Goal: Information Seeking & Learning: Compare options

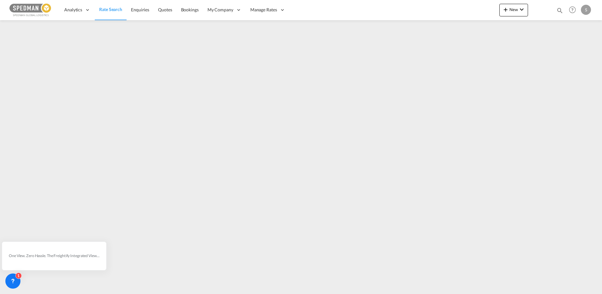
click at [112, 10] on span "Rate Search" at bounding box center [110, 9] width 23 height 5
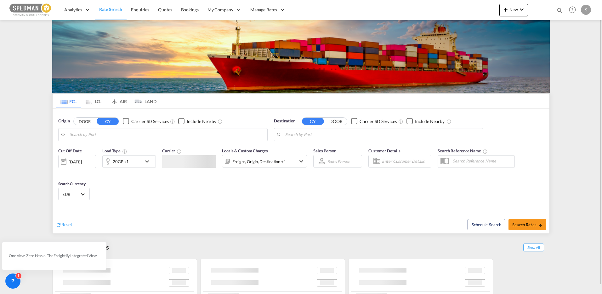
click at [97, 101] on md-tab-item "LCL" at bounding box center [93, 101] width 25 height 14
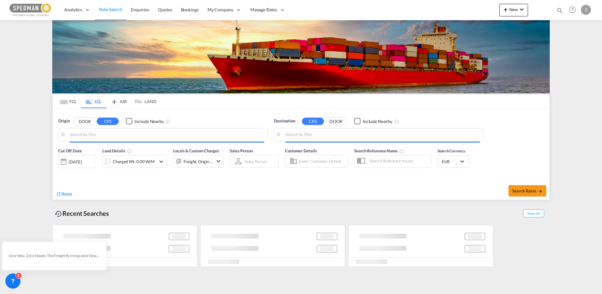
type input "DK-4540, Asnæs, [GEOGRAPHIC_DATA], [GEOGRAPHIC_DATA], [GEOGRAPHIC_DATA], [GEOGR…"
type input "Busan, KRPUS"
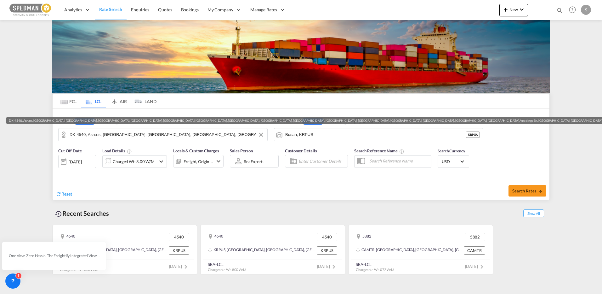
click at [114, 137] on input "DK-4540, Asnæs, [GEOGRAPHIC_DATA], [GEOGRAPHIC_DATA], [GEOGRAPHIC_DATA], [GEOGR…" at bounding box center [167, 134] width 195 height 9
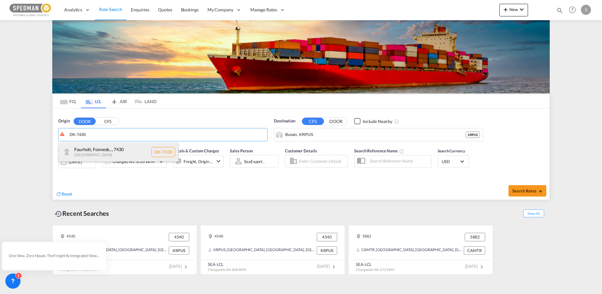
click at [106, 149] on div "Faurholt, [GEOGRAPHIC_DATA]... , 7430 [GEOGRAPHIC_DATA] DK-7430" at bounding box center [119, 151] width 120 height 19
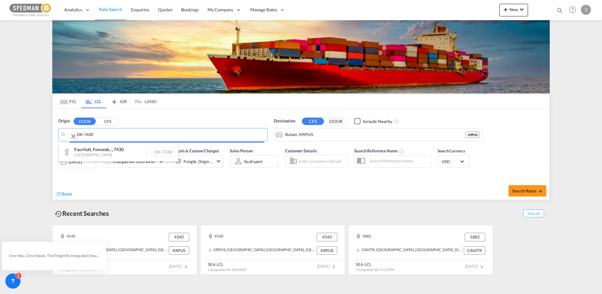
type input "DK-7430, [PERSON_NAME][GEOGRAPHIC_DATA], [GEOGRAPHIC_DATA], [GEOGRAPHIC_DATA]"
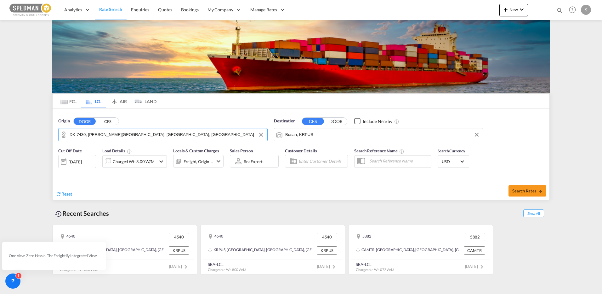
click at [330, 132] on input "Busan, KRPUS" at bounding box center [382, 134] width 195 height 9
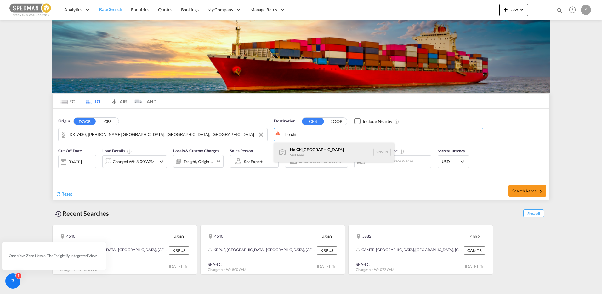
click at [317, 152] on div "[GEOGRAPHIC_DATA] [GEOGRAPHIC_DATA] VNSGN" at bounding box center [334, 151] width 120 height 19
type input "[GEOGRAPHIC_DATA], VNSGN"
click at [146, 154] on md-input-container "Charged Wt: 8.00 W/M" at bounding box center [134, 160] width 65 height 13
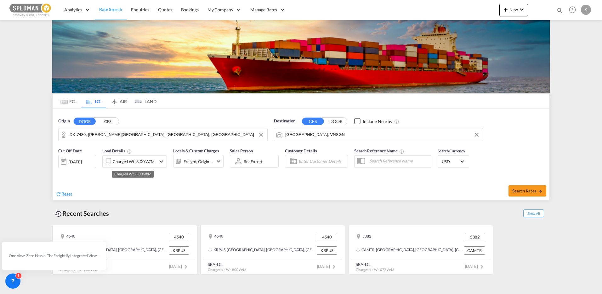
click at [144, 160] on div "Charged Wt: 8.00 W/M" at bounding box center [134, 161] width 42 height 9
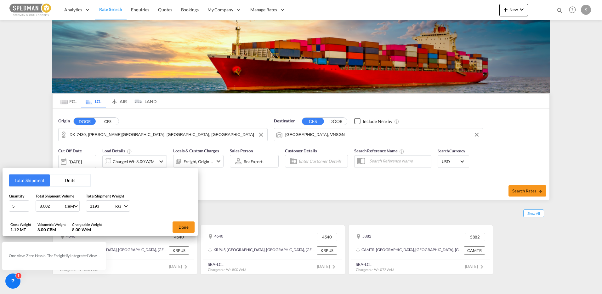
click at [68, 183] on button "Units" at bounding box center [70, 180] width 41 height 12
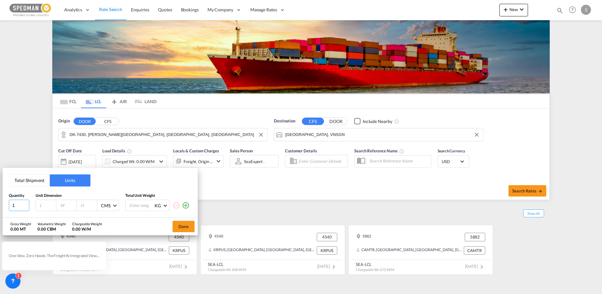
drag, startPoint x: 19, startPoint y: 207, endPoint x: -4, endPoint y: 199, distance: 24.2
click at [0, 199] on html "Analytics Reports Dashboard Rate Search Enquiries Quotes" at bounding box center [301, 147] width 602 height 294
type input "7"
type input "120"
type input "160"
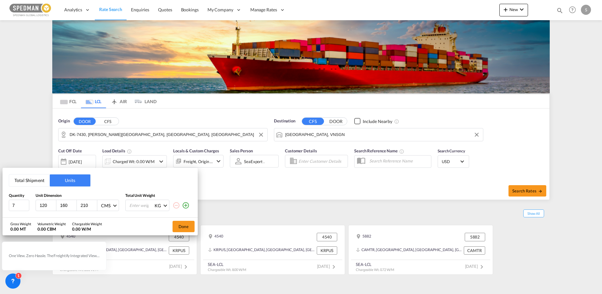
type input "210"
type input "412"
drag, startPoint x: 185, startPoint y: 205, endPoint x: 154, endPoint y: 204, distance: 30.9
click at [185, 205] on md-icon "icon-plus-circle-outline" at bounding box center [186, 205] width 8 height 8
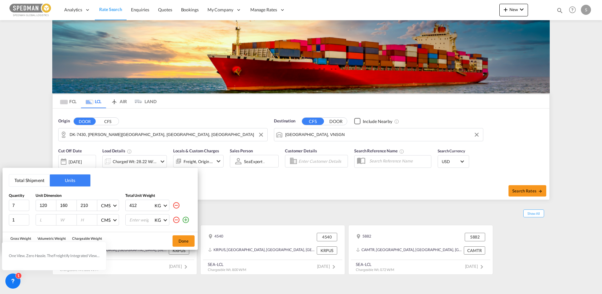
click at [48, 222] on input "number" at bounding box center [47, 220] width 17 height 6
type input "120"
type input "180"
type input "210"
type input "412"
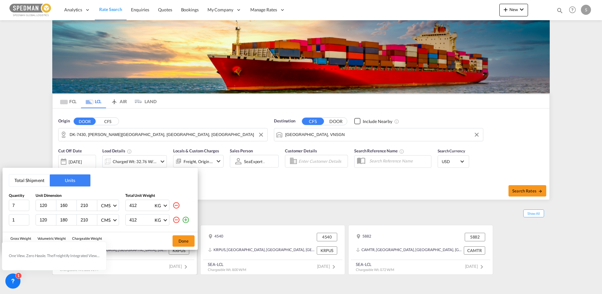
click at [193, 244] on button "Done" at bounding box center [184, 240] width 22 height 11
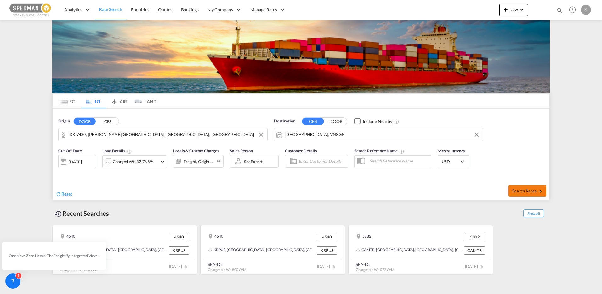
click at [511, 188] on button "Search Rates" at bounding box center [528, 190] width 38 height 11
type input "7430 to VNSGN / [DATE]"
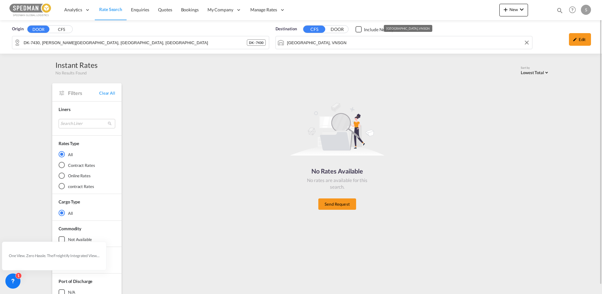
click at [319, 44] on input "[GEOGRAPHIC_DATA], VNSGN" at bounding box center [408, 42] width 242 height 9
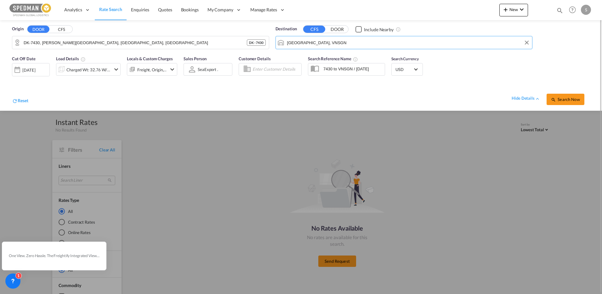
click at [314, 45] on input "[GEOGRAPHIC_DATA], VNSGN" at bounding box center [408, 42] width 242 height 9
click at [313, 44] on input "[GEOGRAPHIC_DATA], VNSGN" at bounding box center [408, 42] width 242 height 9
drag, startPoint x: 343, startPoint y: 40, endPoint x: 392, endPoint y: 35, distance: 48.8
click at [373, 37] on md-input-container "[GEOGRAPHIC_DATA], VNSGN" at bounding box center [404, 42] width 257 height 13
type input "[PERSON_NAME]"
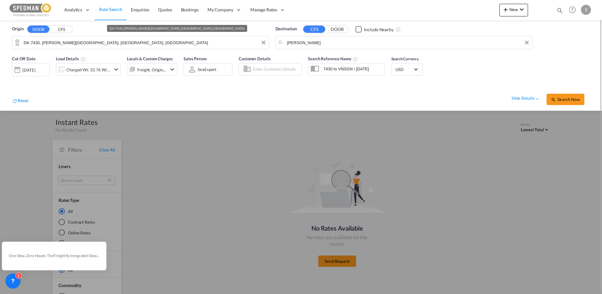
drag, startPoint x: 106, startPoint y: 38, endPoint x: 115, endPoint y: 39, distance: 8.9
click at [107, 38] on input "DK-7430, [PERSON_NAME][GEOGRAPHIC_DATA], [GEOGRAPHIC_DATA], [GEOGRAPHIC_DATA]" at bounding box center [145, 42] width 242 height 9
click at [118, 43] on input "DK-7430, [PERSON_NAME][GEOGRAPHIC_DATA], [GEOGRAPHIC_DATA], [GEOGRAPHIC_DATA]" at bounding box center [145, 42] width 242 height 9
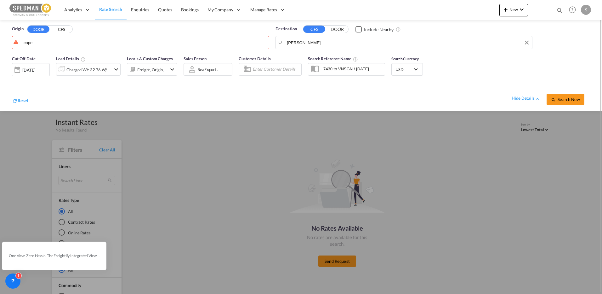
click at [63, 30] on button "CFS" at bounding box center [61, 29] width 22 height 7
click at [54, 43] on body "Analytics Reports Dashboard Rate Search Enquiries Quotes Bookings" at bounding box center [301, 147] width 602 height 294
click at [65, 43] on body "Analytics Reports Dashboard Rate Search Enquiries Quotes Bookings" at bounding box center [301, 147] width 602 height 294
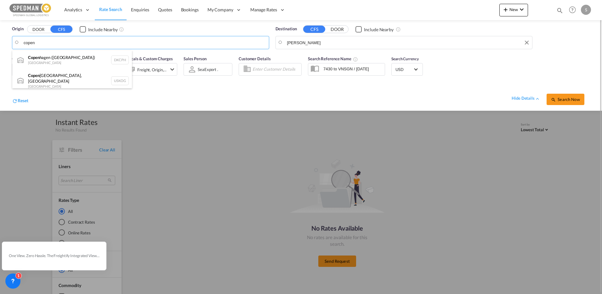
click at [64, 60] on div "Copen hagen ([GEOGRAPHIC_DATA]) Denmark DKCPH" at bounding box center [72, 59] width 120 height 19
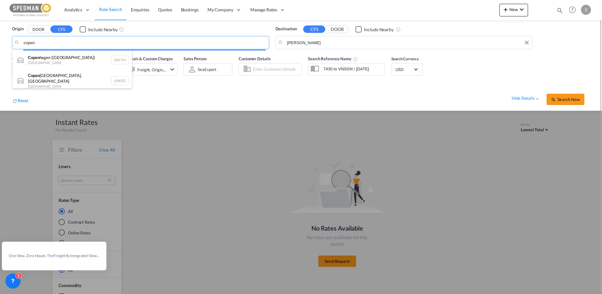
type input "[GEOGRAPHIC_DATA] ([GEOGRAPHIC_DATA]), DKCPH"
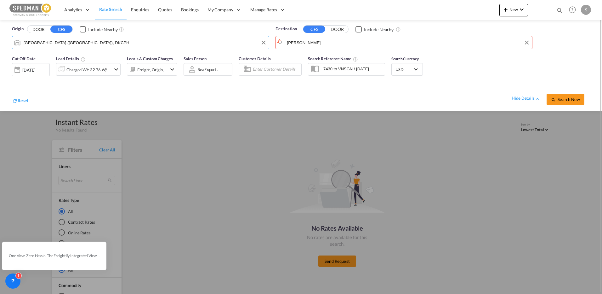
click at [350, 37] on md-input-container "[PERSON_NAME]" at bounding box center [404, 42] width 257 height 13
click at [236, 39] on body "Analytics Reports Dashboard Rate Search Enquiries Quotes Bookings" at bounding box center [301, 147] width 602 height 294
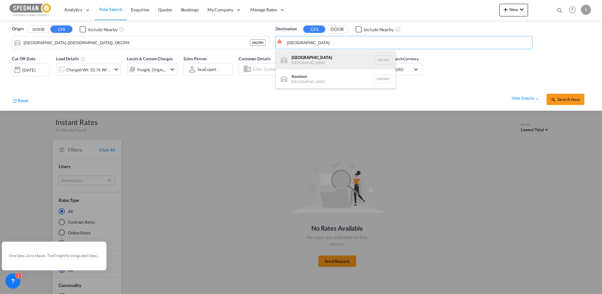
click at [308, 60] on div "[GEOGRAPHIC_DATA] [GEOGRAPHIC_DATA] [GEOGRAPHIC_DATA]" at bounding box center [336, 59] width 120 height 19
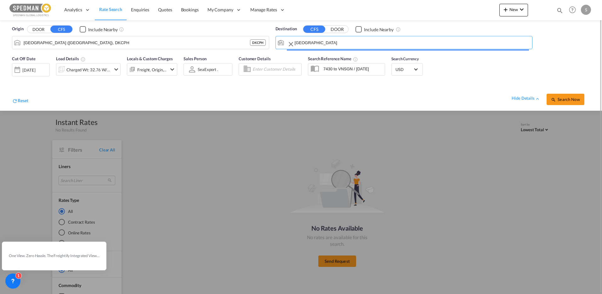
type input "[GEOGRAPHIC_DATA], HKHKG"
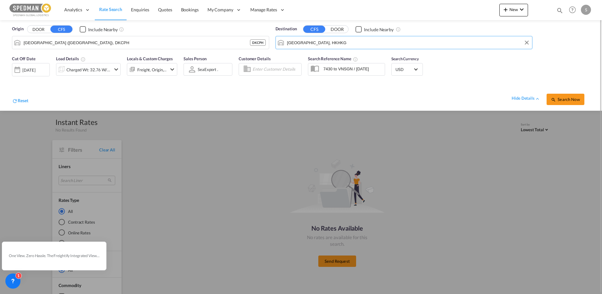
click at [37, 9] on img at bounding box center [30, 10] width 43 height 14
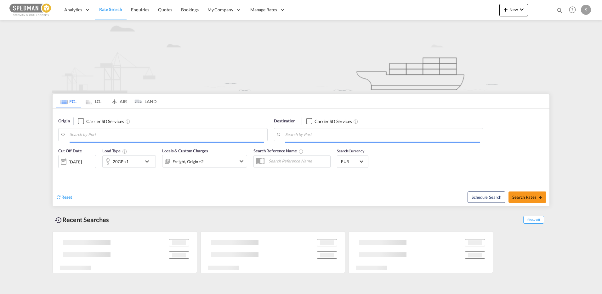
type input "Fredericia, DKFRC"
type input "Haiphong, VNHPH"
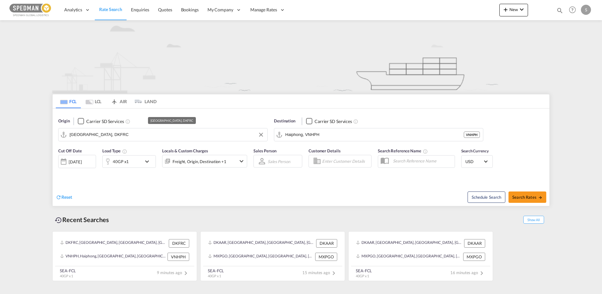
click at [114, 136] on input "Fredericia, DKFRC" at bounding box center [167, 134] width 195 height 9
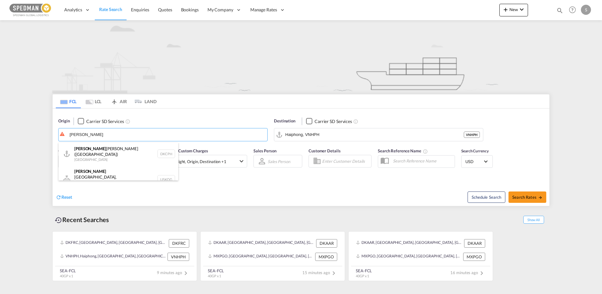
click at [101, 156] on div "Copen hagen ([GEOGRAPHIC_DATA]) Denmark DKCPH" at bounding box center [119, 153] width 120 height 23
type input "[GEOGRAPHIC_DATA] ([GEOGRAPHIC_DATA]), DKCPH"
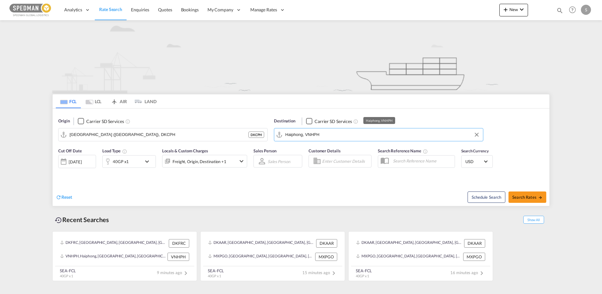
click at [339, 130] on input "Haiphong, VNHPH" at bounding box center [382, 134] width 195 height 9
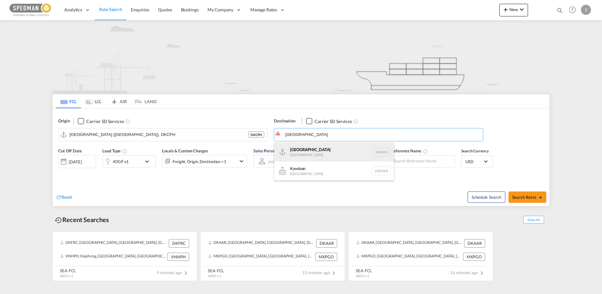
click at [301, 156] on div "[GEOGRAPHIC_DATA] [GEOGRAPHIC_DATA] [GEOGRAPHIC_DATA]" at bounding box center [334, 151] width 120 height 19
type input "[GEOGRAPHIC_DATA], HKHKG"
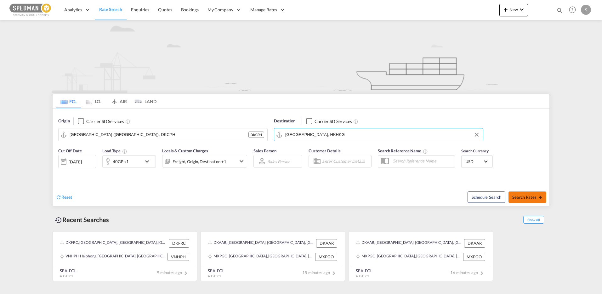
click at [530, 198] on span "Search Rates" at bounding box center [528, 196] width 30 height 5
type input "DKCPH to HKHKG / 6 Oct 2025"
